Goal: Task Accomplishment & Management: Complete application form

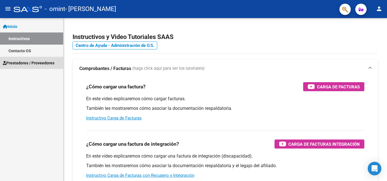
click at [17, 61] on span "Prestadores / Proveedores" at bounding box center [29, 63] width 52 height 6
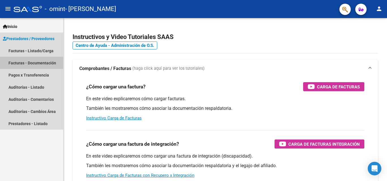
click at [29, 65] on link "Facturas - Documentación" at bounding box center [31, 63] width 63 height 12
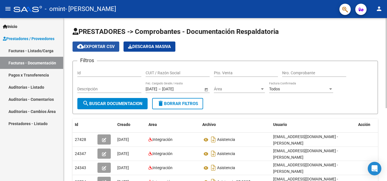
click at [103, 45] on span "cloud_download Exportar CSV" at bounding box center [96, 46] width 38 height 5
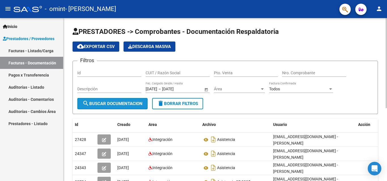
click at [109, 103] on span "search Buscar Documentacion" at bounding box center [112, 103] width 60 height 5
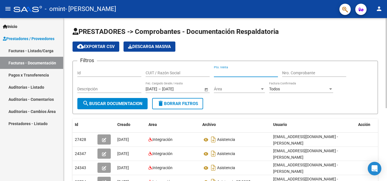
click at [246, 72] on input "Pto. Venta" at bounding box center [246, 73] width 64 height 5
type input "0002"
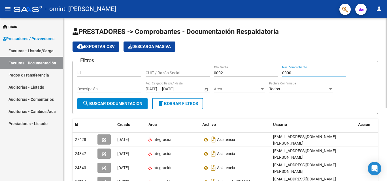
click at [297, 73] on input "0000" at bounding box center [314, 73] width 64 height 5
type input "00001364"
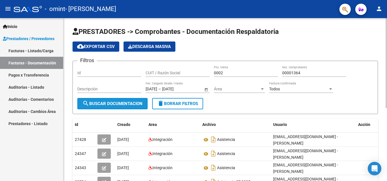
click at [117, 107] on button "search Buscar Documentacion" at bounding box center [112, 103] width 70 height 11
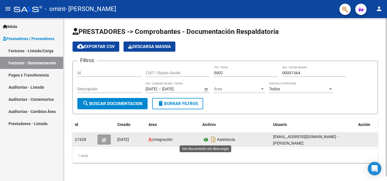
click at [207, 140] on icon at bounding box center [205, 140] width 7 height 7
click at [106, 141] on button "button" at bounding box center [103, 140] width 13 height 10
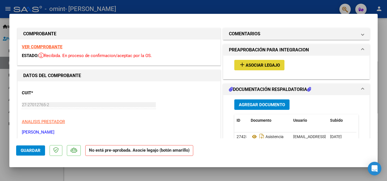
click at [262, 63] on span "Asociar Legajo" at bounding box center [262, 65] width 34 height 5
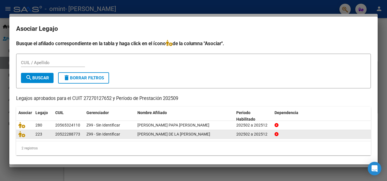
click at [152, 134] on span "[PERSON_NAME] DE LA [PERSON_NAME]" at bounding box center [173, 134] width 73 height 5
click at [23, 136] on icon at bounding box center [21, 134] width 7 height 6
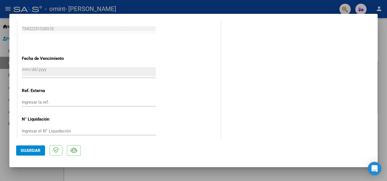
scroll to position [368, 0]
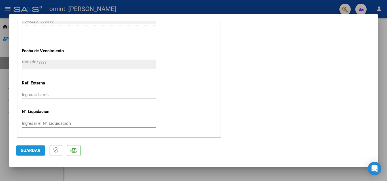
click at [25, 152] on span "Guardar" at bounding box center [31, 150] width 20 height 5
click at [384, 90] on div at bounding box center [193, 90] width 387 height 181
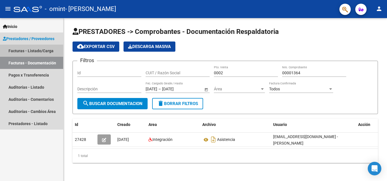
click at [40, 52] on link "Facturas - Listado/Carga" at bounding box center [31, 51] width 63 height 12
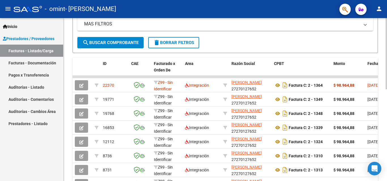
scroll to position [117, 0]
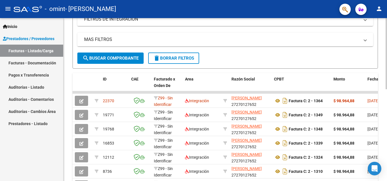
click at [386, 134] on div at bounding box center [385, 105] width 1 height 71
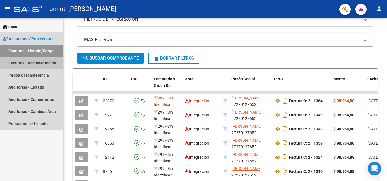
click at [31, 67] on link "Facturas - Documentación" at bounding box center [31, 63] width 63 height 12
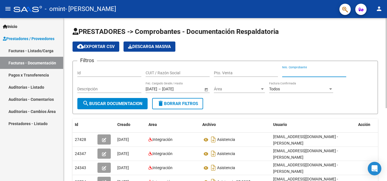
click at [293, 74] on input "Nro. Comprobante" at bounding box center [314, 73] width 64 height 5
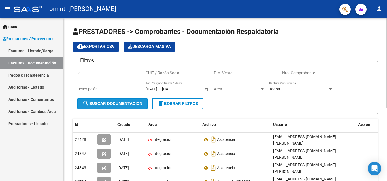
click at [131, 104] on span "search Buscar Documentacion" at bounding box center [112, 103] width 60 height 5
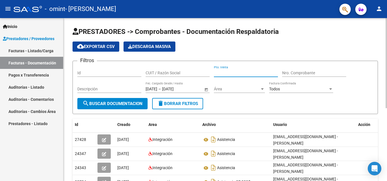
click at [236, 73] on input "Pto. Venta" at bounding box center [246, 73] width 64 height 5
type input "0002"
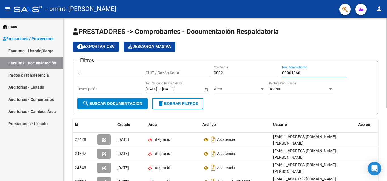
type input "00001360"
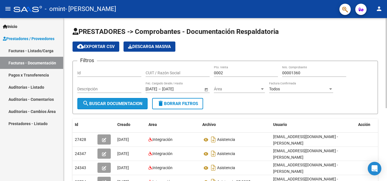
click at [111, 104] on span "search Buscar Documentacion" at bounding box center [112, 103] width 60 height 5
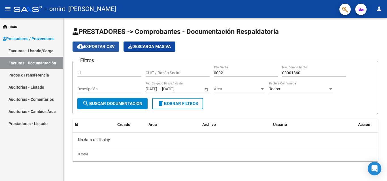
click at [109, 44] on button "cloud_download Exportar CSV" at bounding box center [95, 47] width 47 height 10
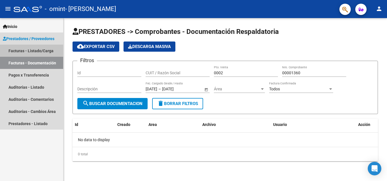
click at [38, 51] on link "Facturas - Listado/Carga" at bounding box center [31, 51] width 63 height 12
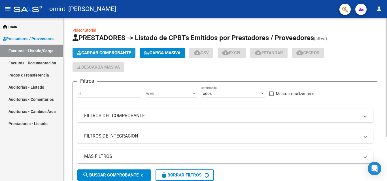
click at [103, 50] on button "Cargar Comprobante" at bounding box center [103, 53] width 63 height 10
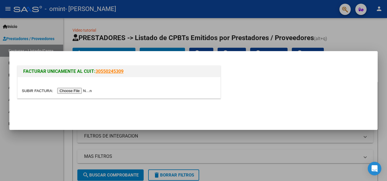
click at [86, 90] on input "file" at bounding box center [58, 91] width 72 height 6
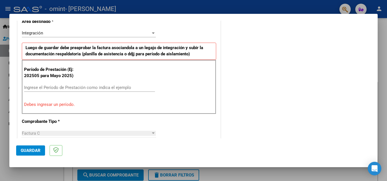
scroll to position [151, 0]
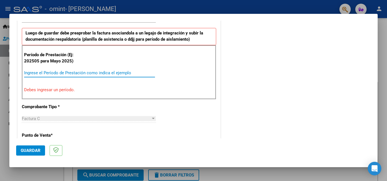
click at [94, 72] on input "Ingrese el Período de Prestación como indica el ejemplo" at bounding box center [89, 72] width 131 height 5
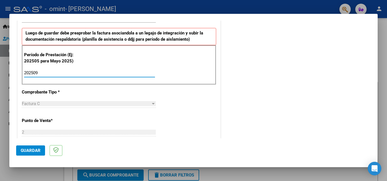
type input "202509"
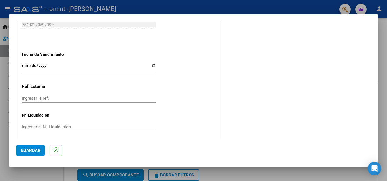
scroll to position [380, 0]
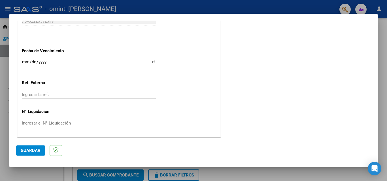
click at [343, 139] on mat-dialog-actions "Guardar" at bounding box center [193, 150] width 354 height 22
click at [152, 61] on input "Ingresar la fecha" at bounding box center [89, 64] width 134 height 9
type input "[DATE]"
click at [38, 150] on span "Guardar" at bounding box center [31, 150] width 20 height 5
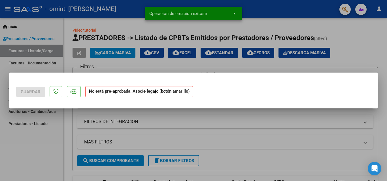
scroll to position [0, 0]
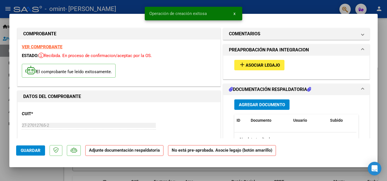
click at [270, 66] on span "Asociar Legajo" at bounding box center [262, 65] width 34 height 5
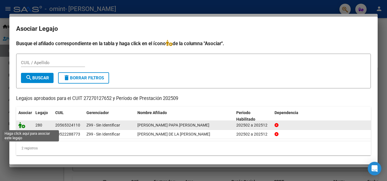
click at [24, 126] on icon at bounding box center [21, 125] width 7 height 6
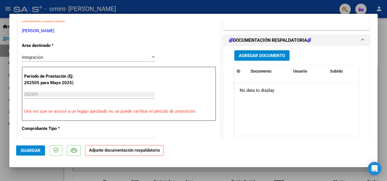
scroll to position [131, 0]
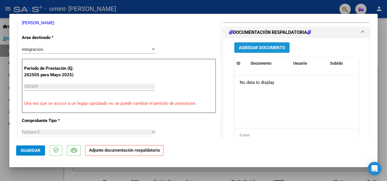
click at [247, 47] on span "Agregar Documento" at bounding box center [262, 47] width 46 height 5
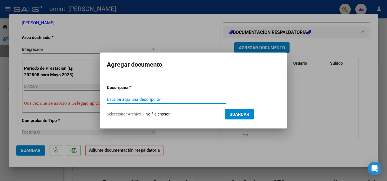
click at [134, 99] on input "Escriba aquí una descripcion" at bounding box center [166, 99] width 119 height 5
type input "Asistencia"
click at [128, 114] on span "Seleccionar Archivo" at bounding box center [124, 114] width 34 height 5
click at [145, 114] on input "Seleccionar Archivo" at bounding box center [182, 114] width 75 height 5
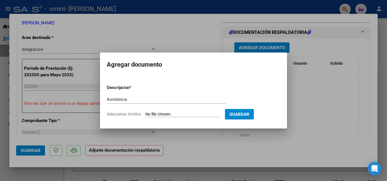
type input "C:\fakepath\AsBelizan 09.pdf"
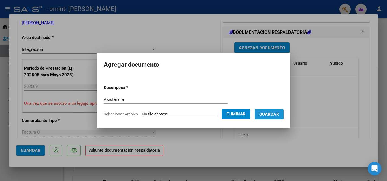
click at [274, 117] on button "Guardar" at bounding box center [269, 114] width 29 height 10
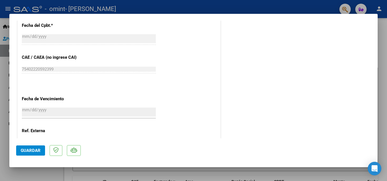
scroll to position [389, 0]
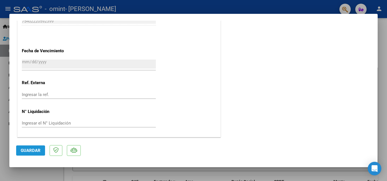
click at [40, 151] on span "Guardar" at bounding box center [31, 150] width 20 height 5
click at [33, 170] on div at bounding box center [193, 90] width 387 height 181
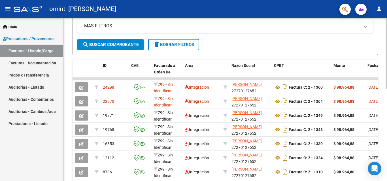
scroll to position [14, 0]
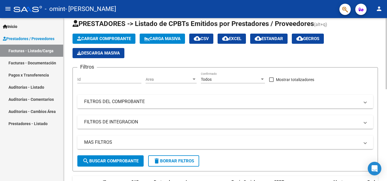
click at [386, 24] on div at bounding box center [385, 59] width 1 height 71
